Goal: Information Seeking & Learning: Learn about a topic

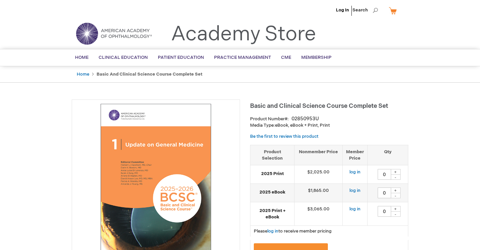
type input "0"
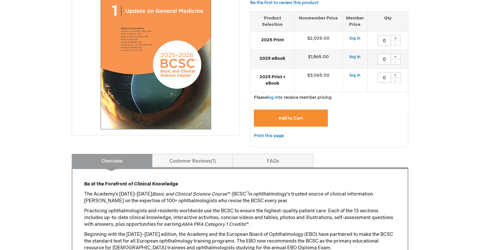
scroll to position [32, 0]
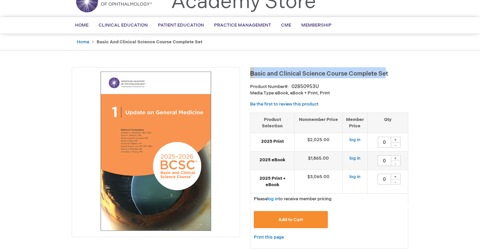
drag, startPoint x: 249, startPoint y: 73, endPoint x: 397, endPoint y: 77, distance: 148.4
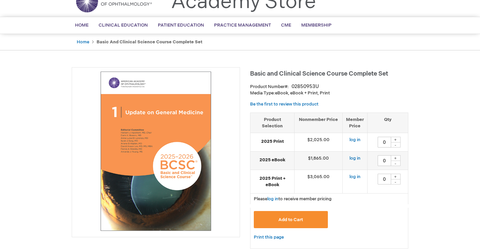
click at [399, 77] on h1 "Basic and Clinical Science Course Complete Set" at bounding box center [329, 72] width 158 height 11
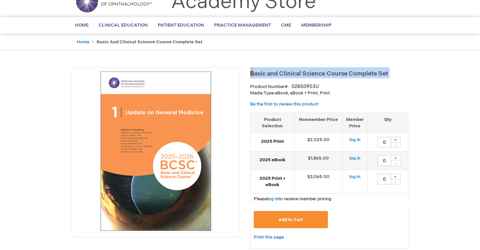
drag, startPoint x: 405, startPoint y: 78, endPoint x: 242, endPoint y: 71, distance: 162.6
click at [251, 71] on h1 "Basic and Clinical Science Course Complete Set" at bounding box center [329, 72] width 158 height 11
drag, startPoint x: 249, startPoint y: 71, endPoint x: 396, endPoint y: 76, distance: 147.1
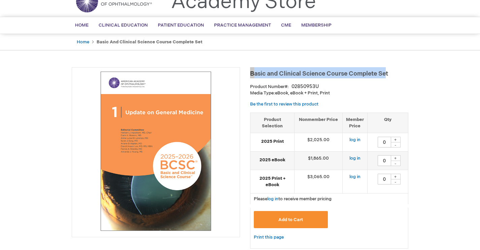
copy span "Basic and Clinical Science Course Complete Se"
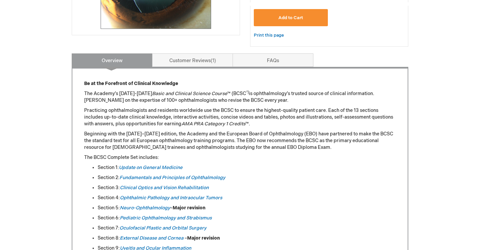
scroll to position [306, 0]
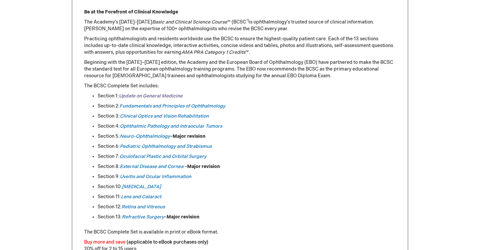
click at [149, 96] on link "Update on General Medicine" at bounding box center [151, 96] width 64 height 6
